Goal: Information Seeking & Learning: Learn about a topic

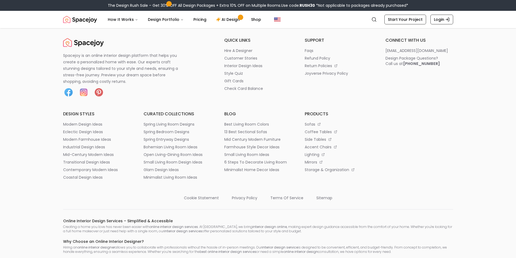
scroll to position [2918, 0]
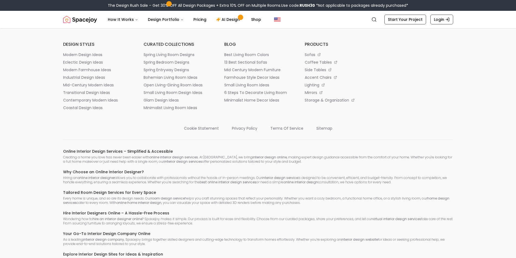
scroll to position [2991, 0]
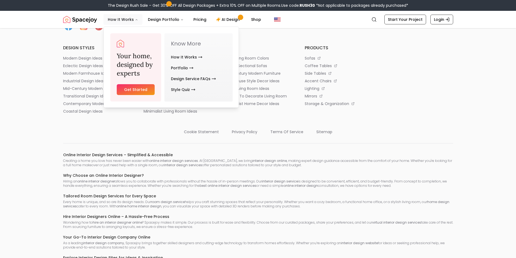
click at [116, 20] on button "How It Works" at bounding box center [123, 19] width 39 height 11
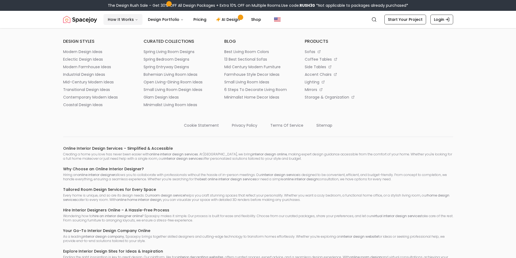
click at [116, 20] on button "How It Works" at bounding box center [123, 19] width 39 height 11
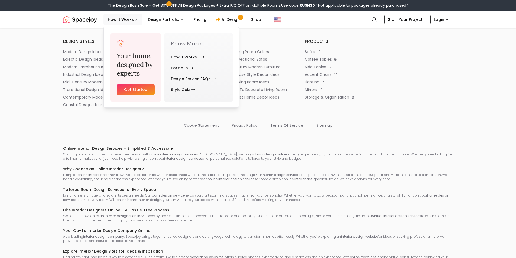
click at [179, 59] on link "How It Works" at bounding box center [186, 57] width 31 height 11
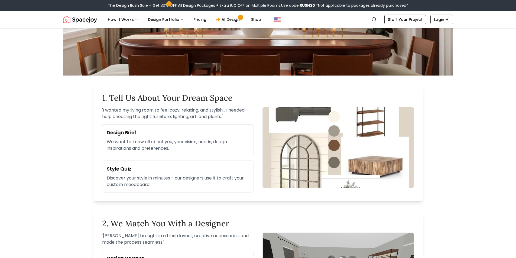
scroll to position [108, 0]
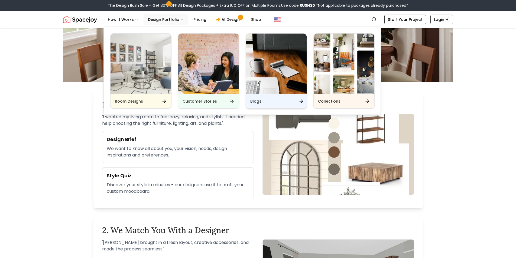
click at [279, 101] on div "Blogs" at bounding box center [276, 101] width 61 height 14
